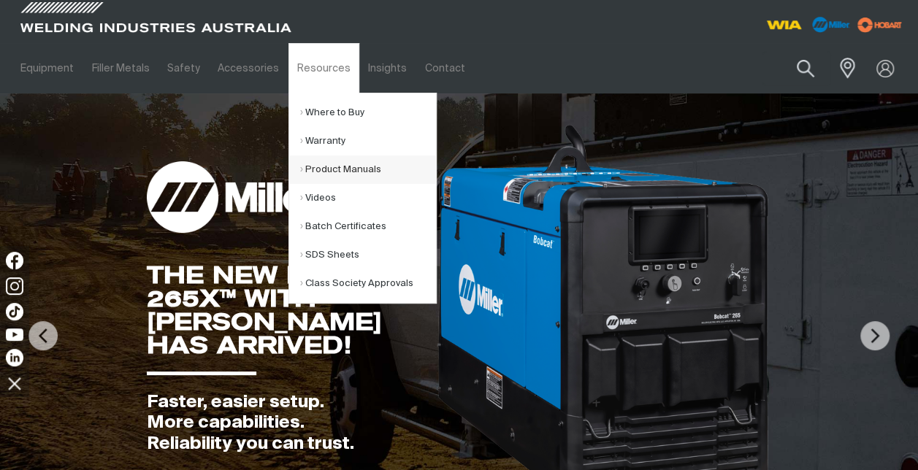
click at [300, 172] on link "Product Manuals" at bounding box center [368, 169] width 136 height 28
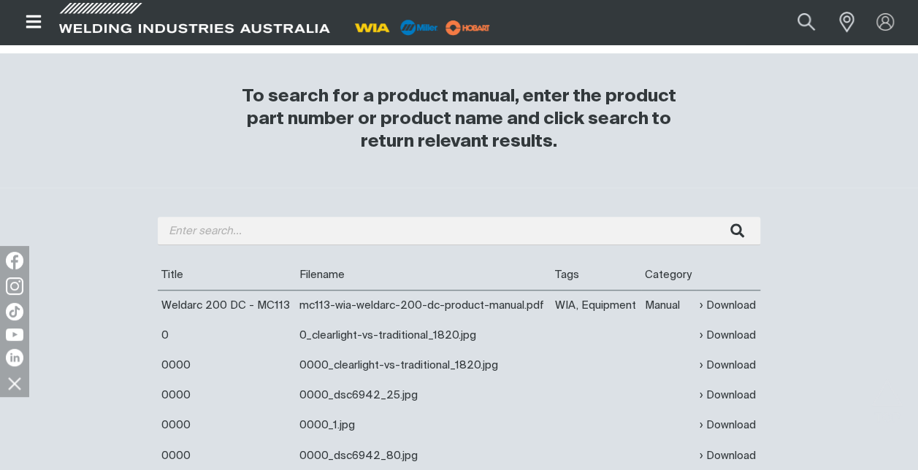
scroll to position [444, 0]
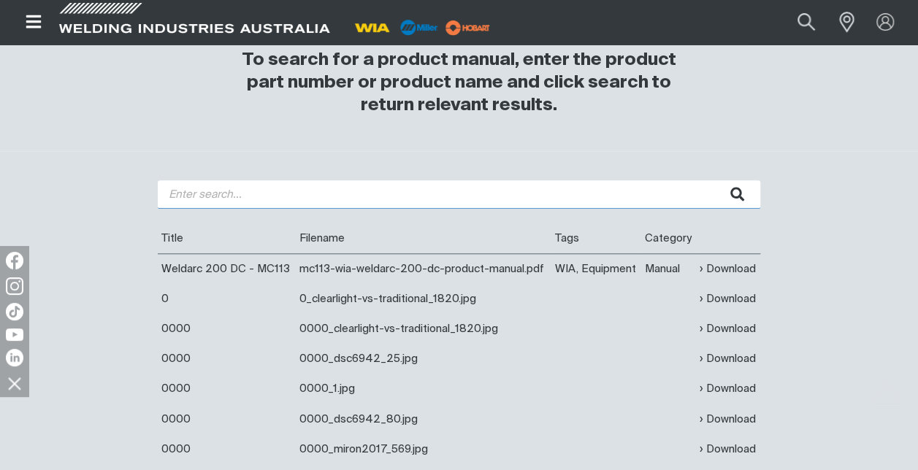
click at [242, 199] on input "search" at bounding box center [459, 194] width 602 height 28
type input "Weldarc 145"
click at [714, 180] on button "submit" at bounding box center [737, 194] width 46 height 28
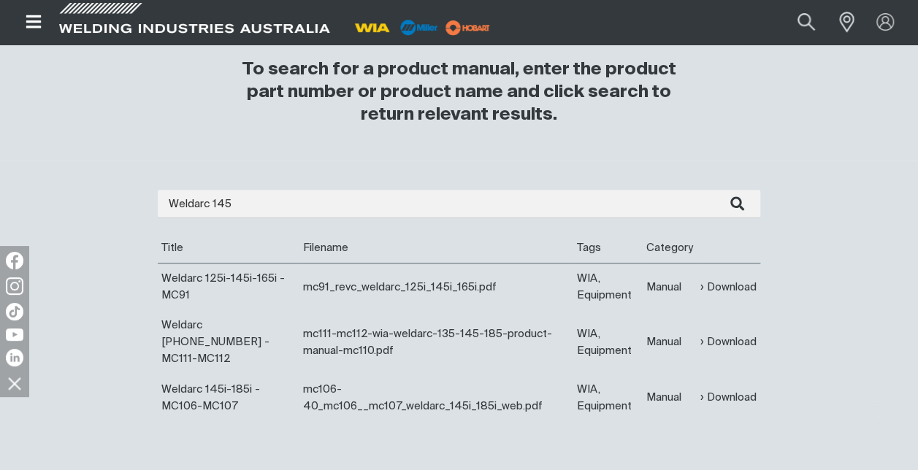
scroll to position [439, 0]
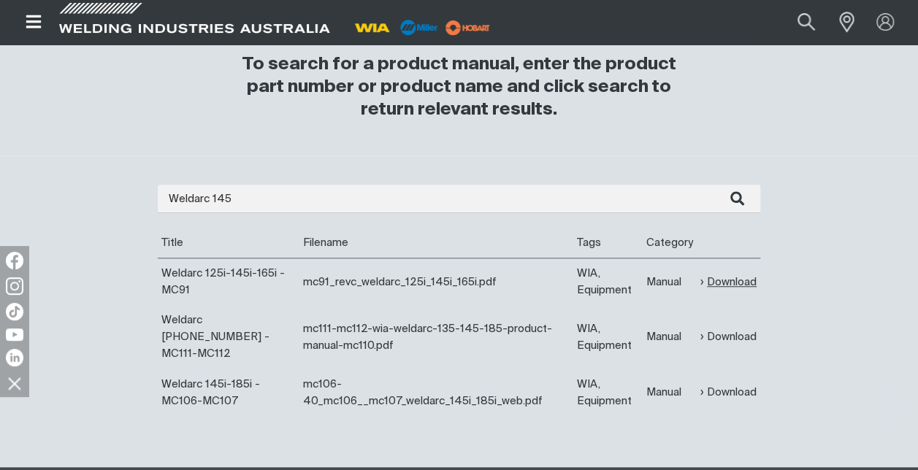
click at [731, 279] on link "Download" at bounding box center [728, 282] width 56 height 17
click at [847, 234] on div "Weldarc 145 Are you looking for a product manual for a discontinued product? Yo…" at bounding box center [459, 311] width 918 height 312
click at [726, 331] on link "Download" at bounding box center [728, 336] width 56 height 17
